Goal: Entertainment & Leisure: Consume media (video, audio)

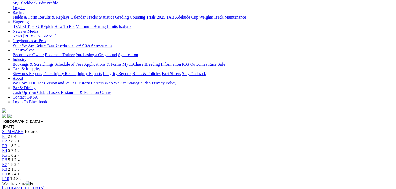
scroll to position [79, 0]
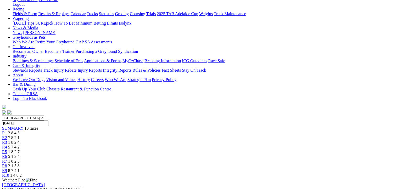
click at [259, 159] on div "R7 1 8 2 5" at bounding box center [198, 161] width 392 height 5
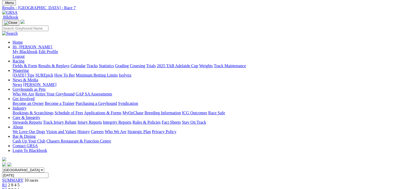
scroll to position [131, 0]
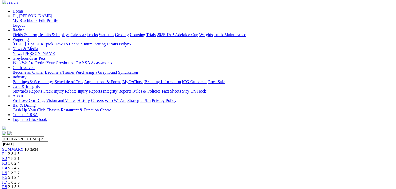
scroll to position [0, 0]
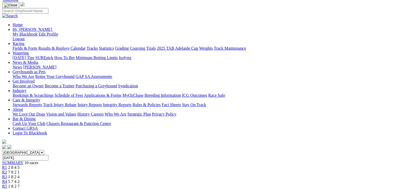
scroll to position [0, 0]
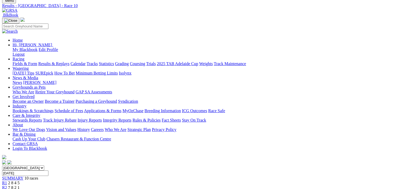
scroll to position [26, 0]
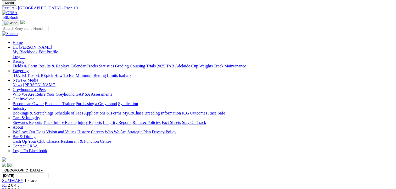
click at [21, 64] on link "Fields & Form" at bounding box center [25, 66] width 25 height 4
